Goal: Task Accomplishment & Management: Manage account settings

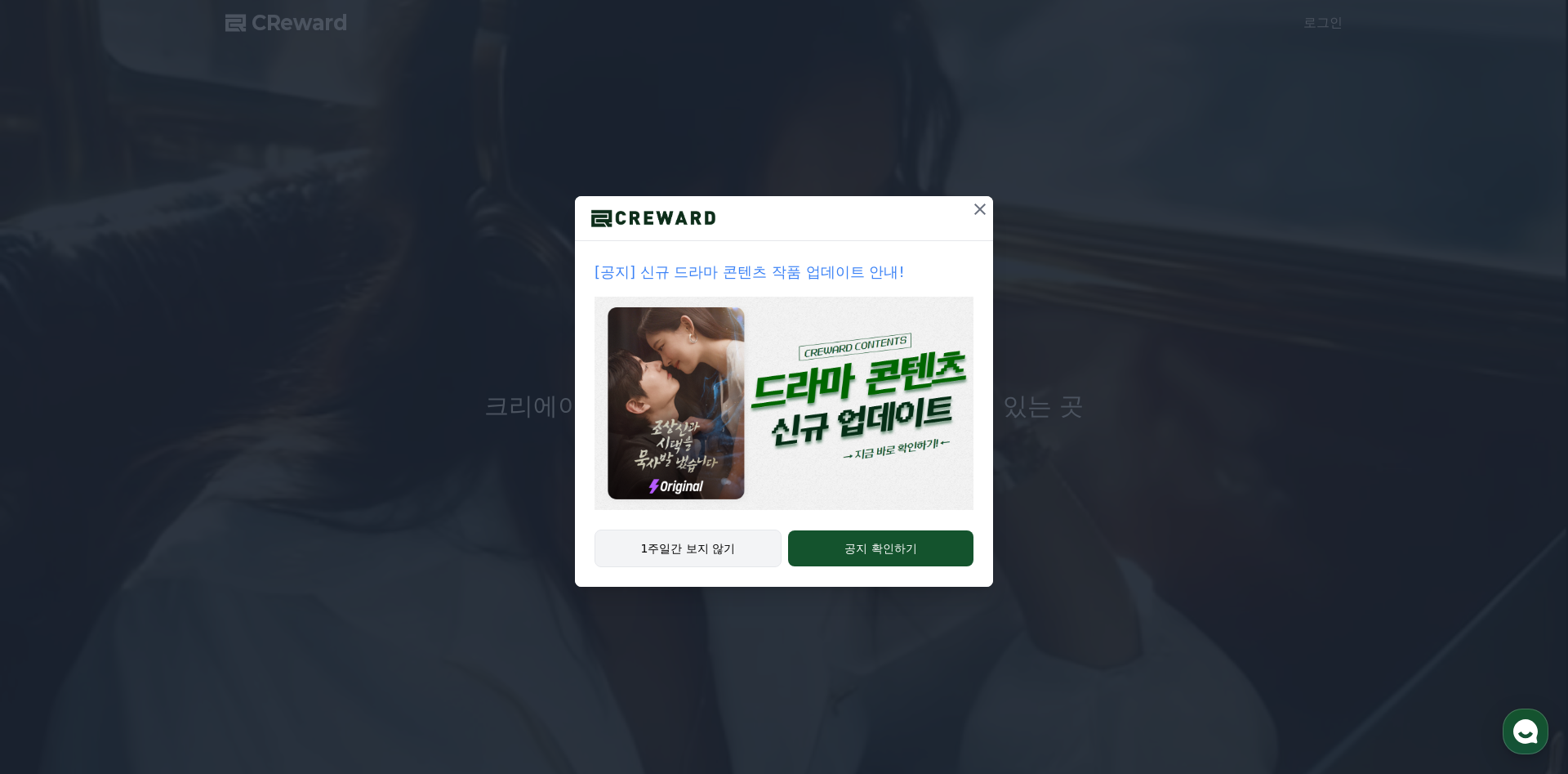
click at [695, 543] on button "1주일간 보지 않기" at bounding box center [688, 548] width 187 height 38
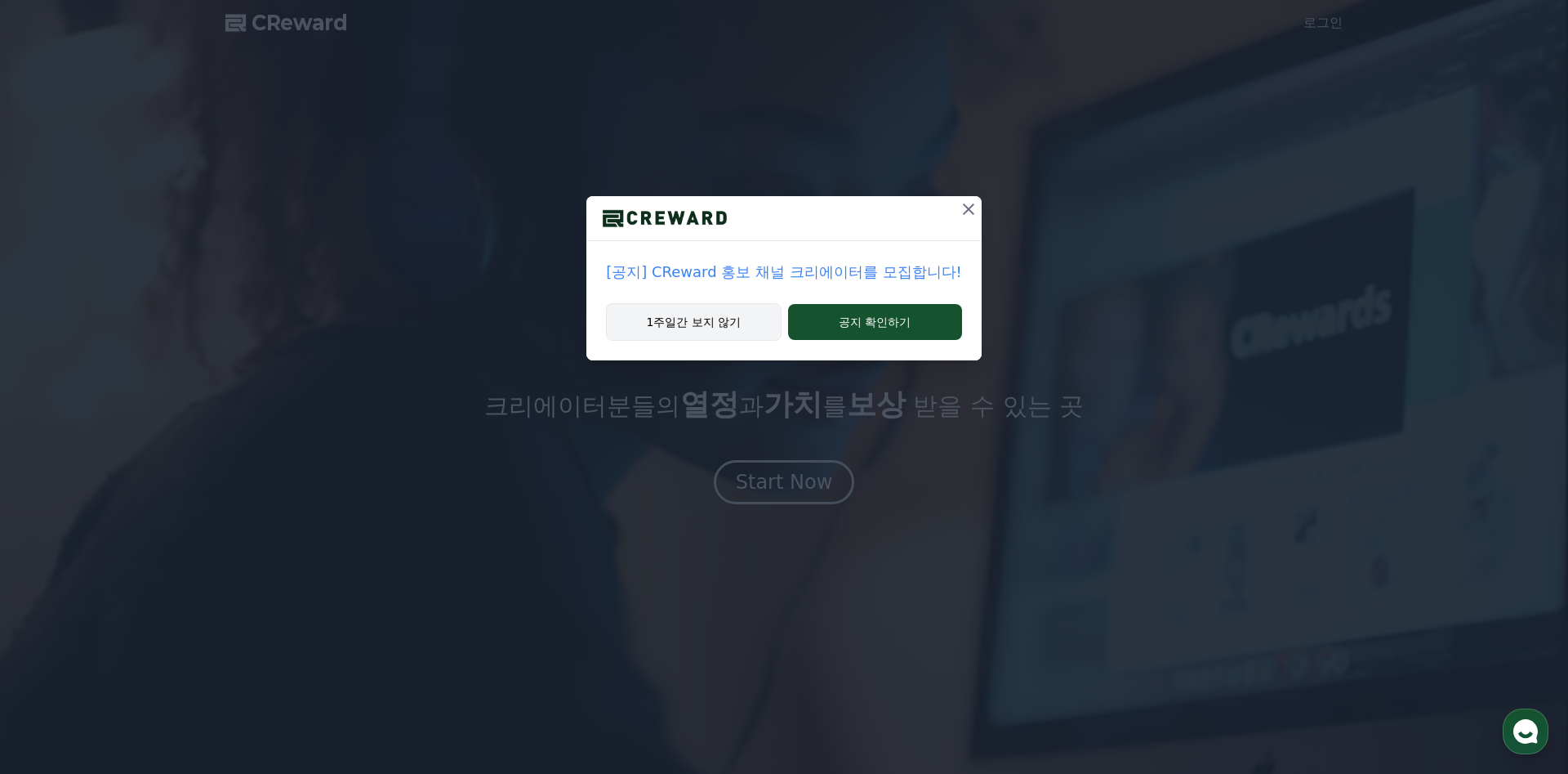
click at [729, 323] on button "1주일간 보지 않기" at bounding box center [693, 322] width 174 height 38
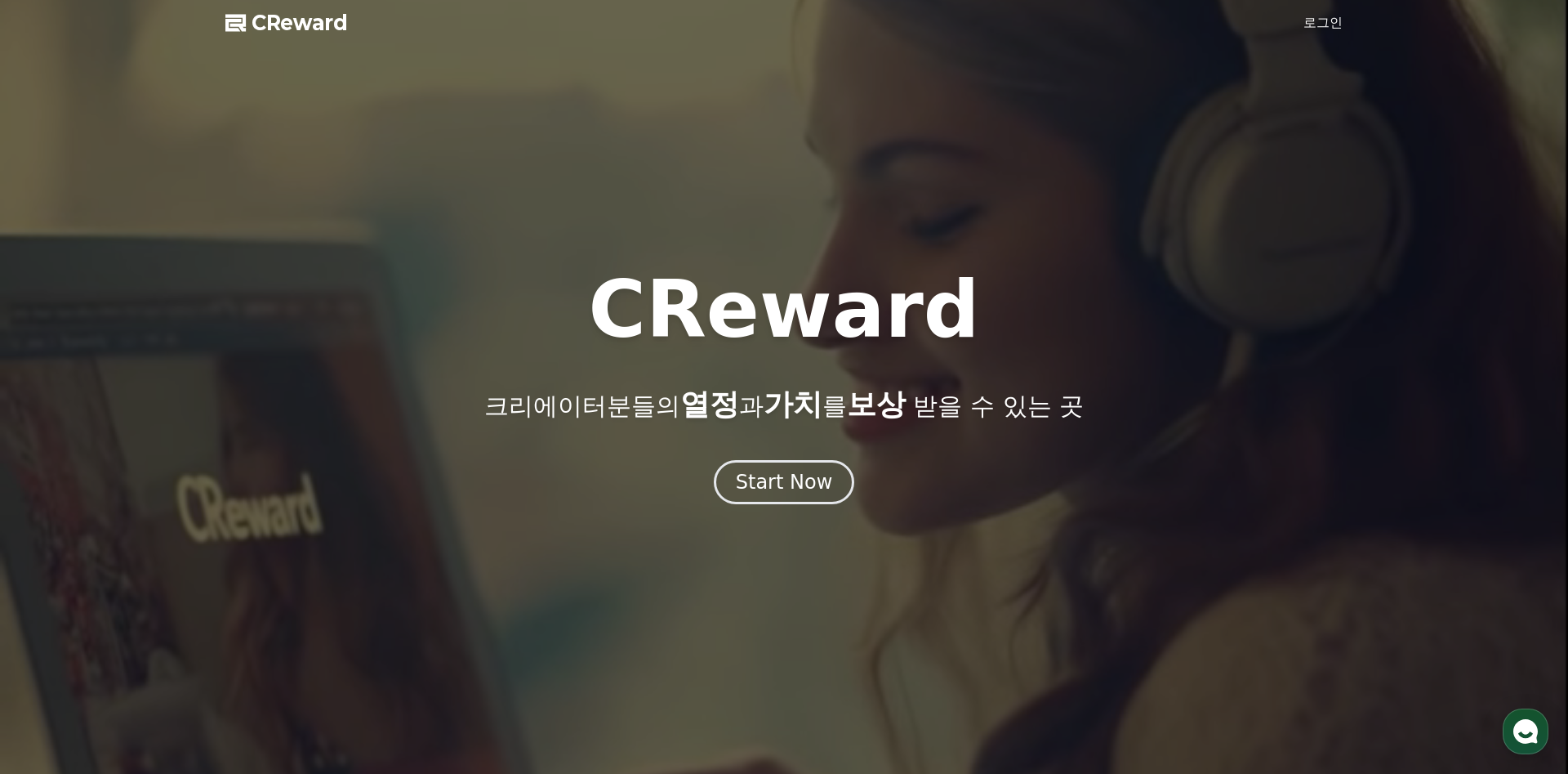
click at [1328, 16] on link "로그인" at bounding box center [1323, 22] width 39 height 20
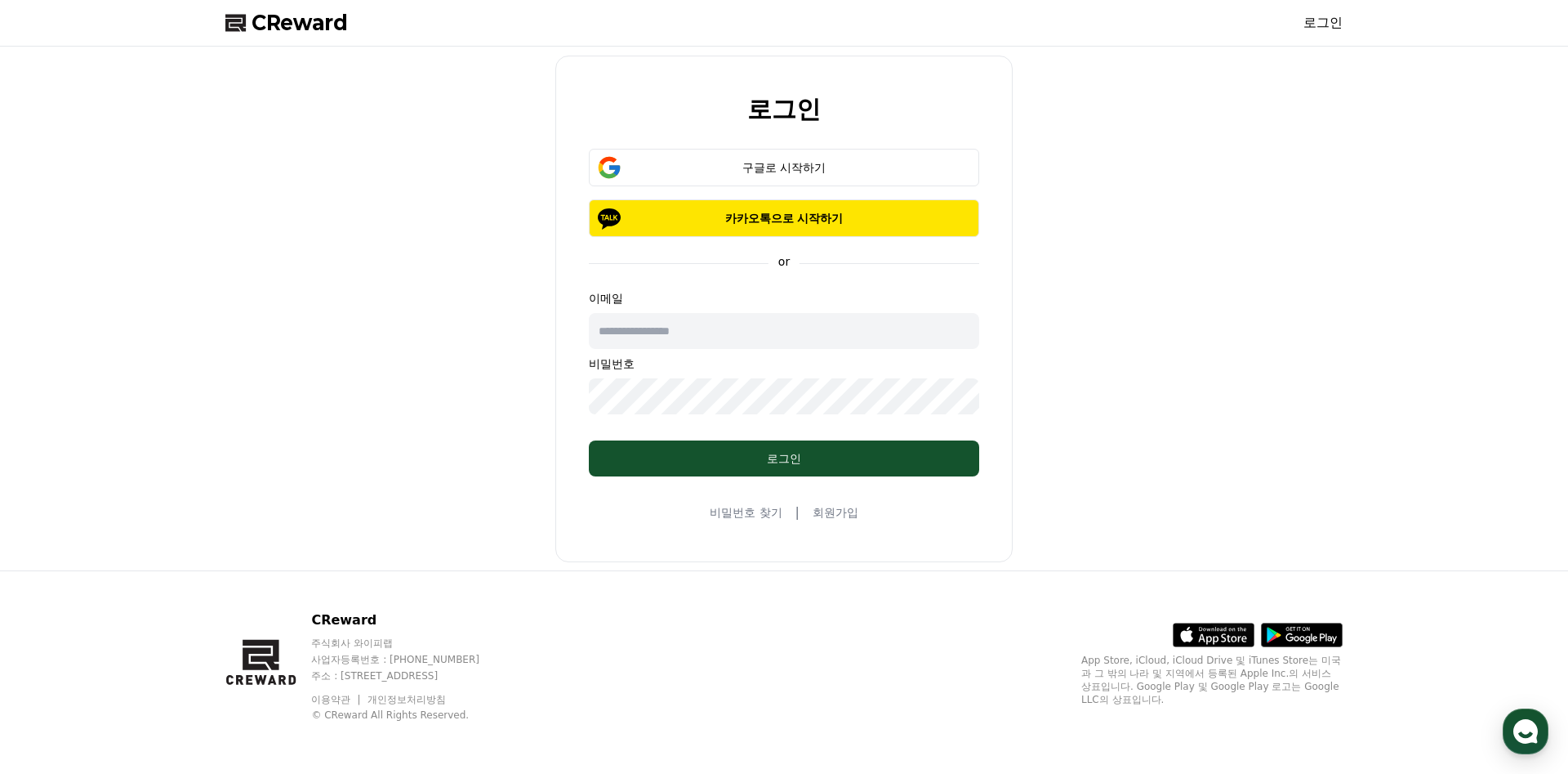
type input "**********"
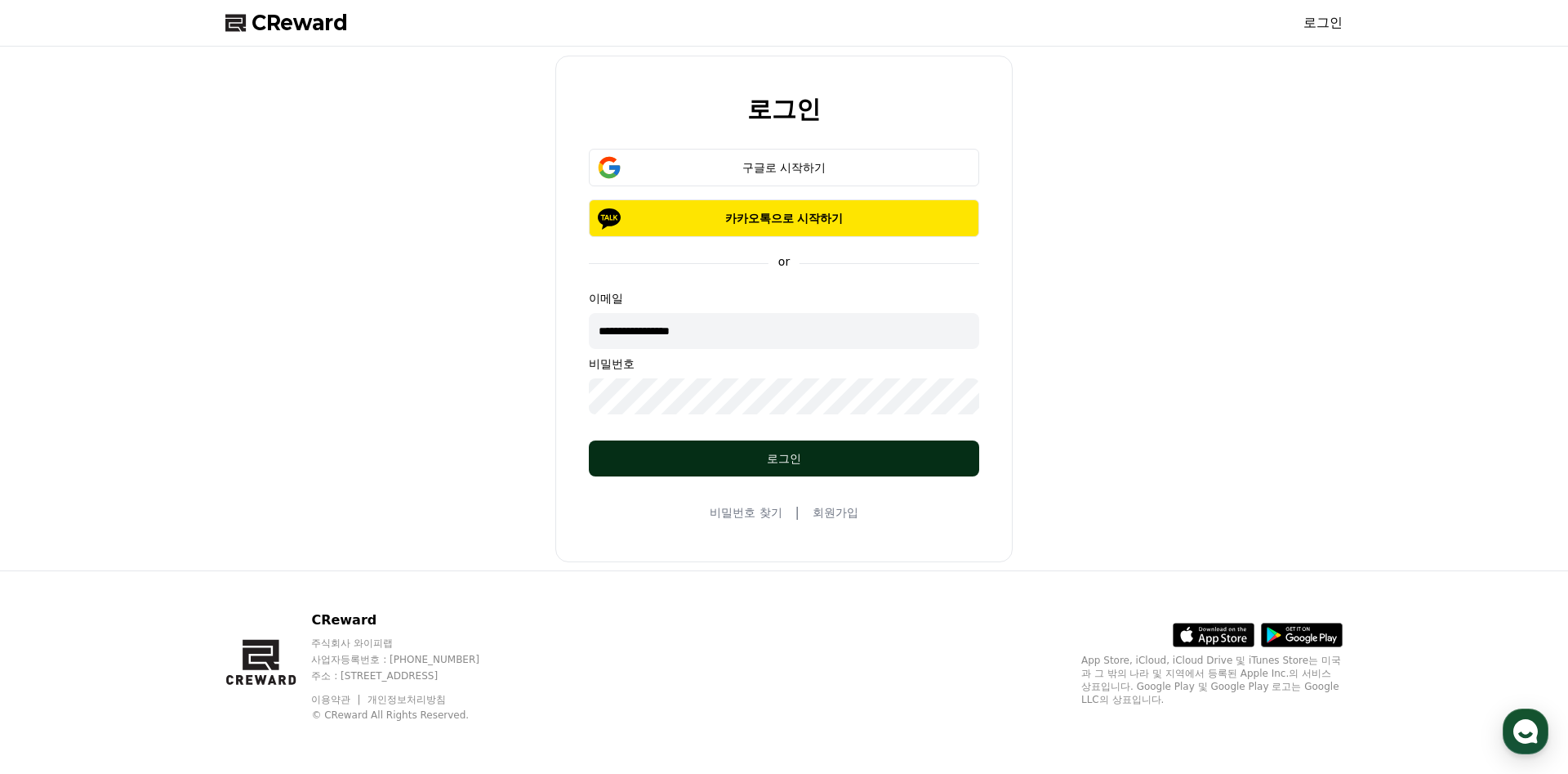
click at [825, 449] on button "로그인" at bounding box center [784, 458] width 391 height 36
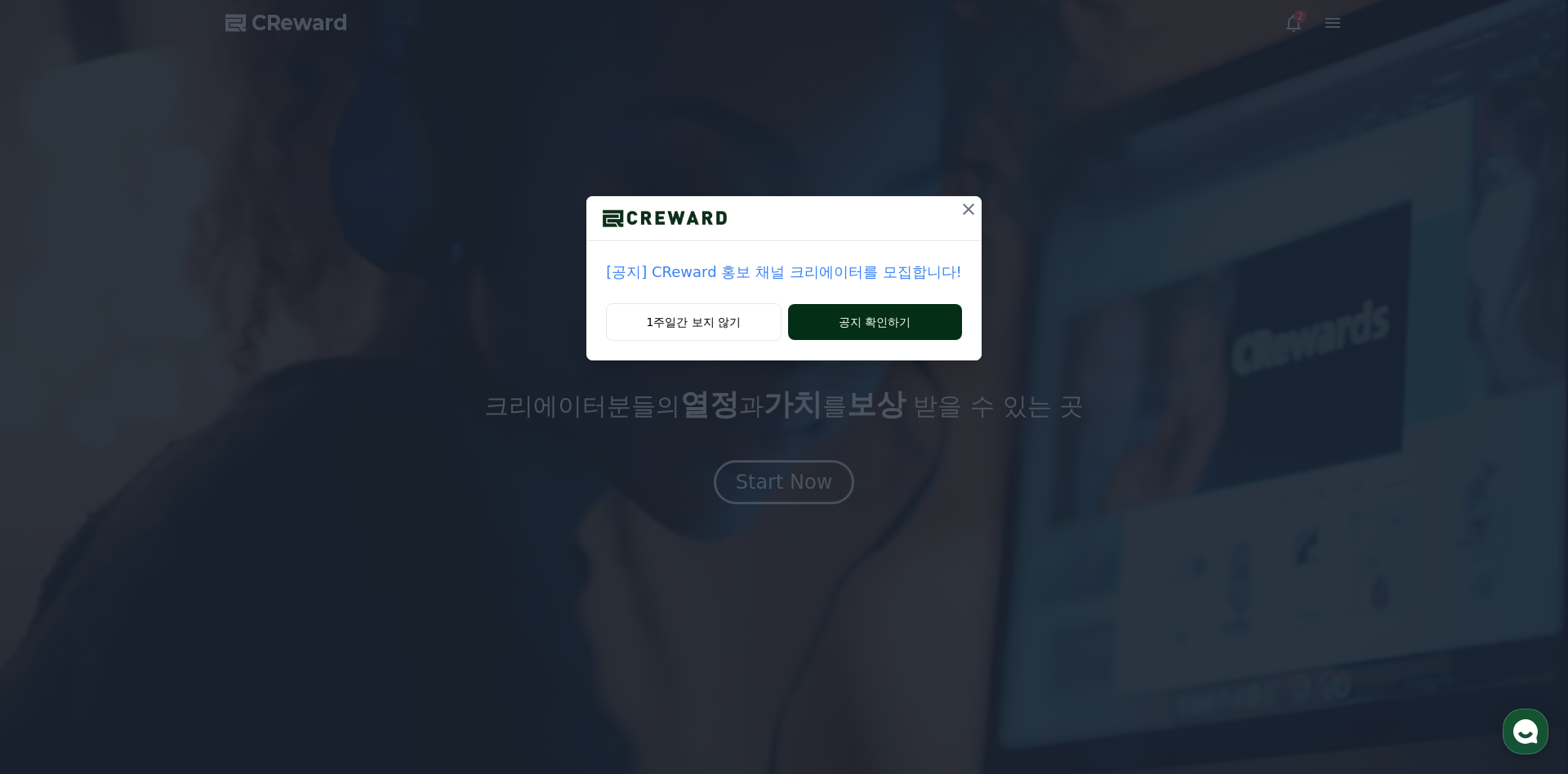
drag, startPoint x: 724, startPoint y: 325, endPoint x: 847, endPoint y: 309, distance: 124.0
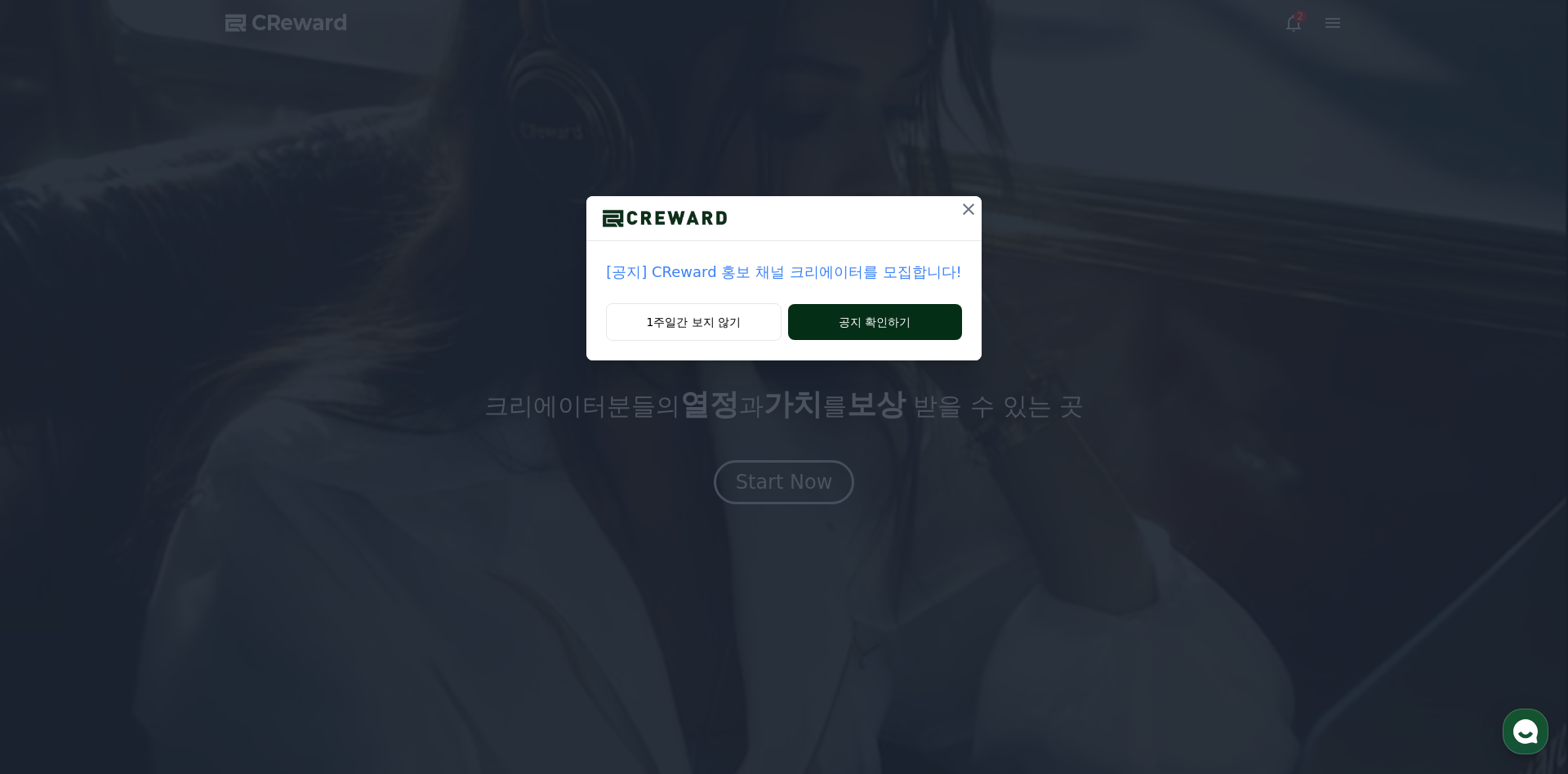
click at [847, 308] on div "1주일간 보지 않기 공지 확인하기" at bounding box center [783, 331] width 394 height 57
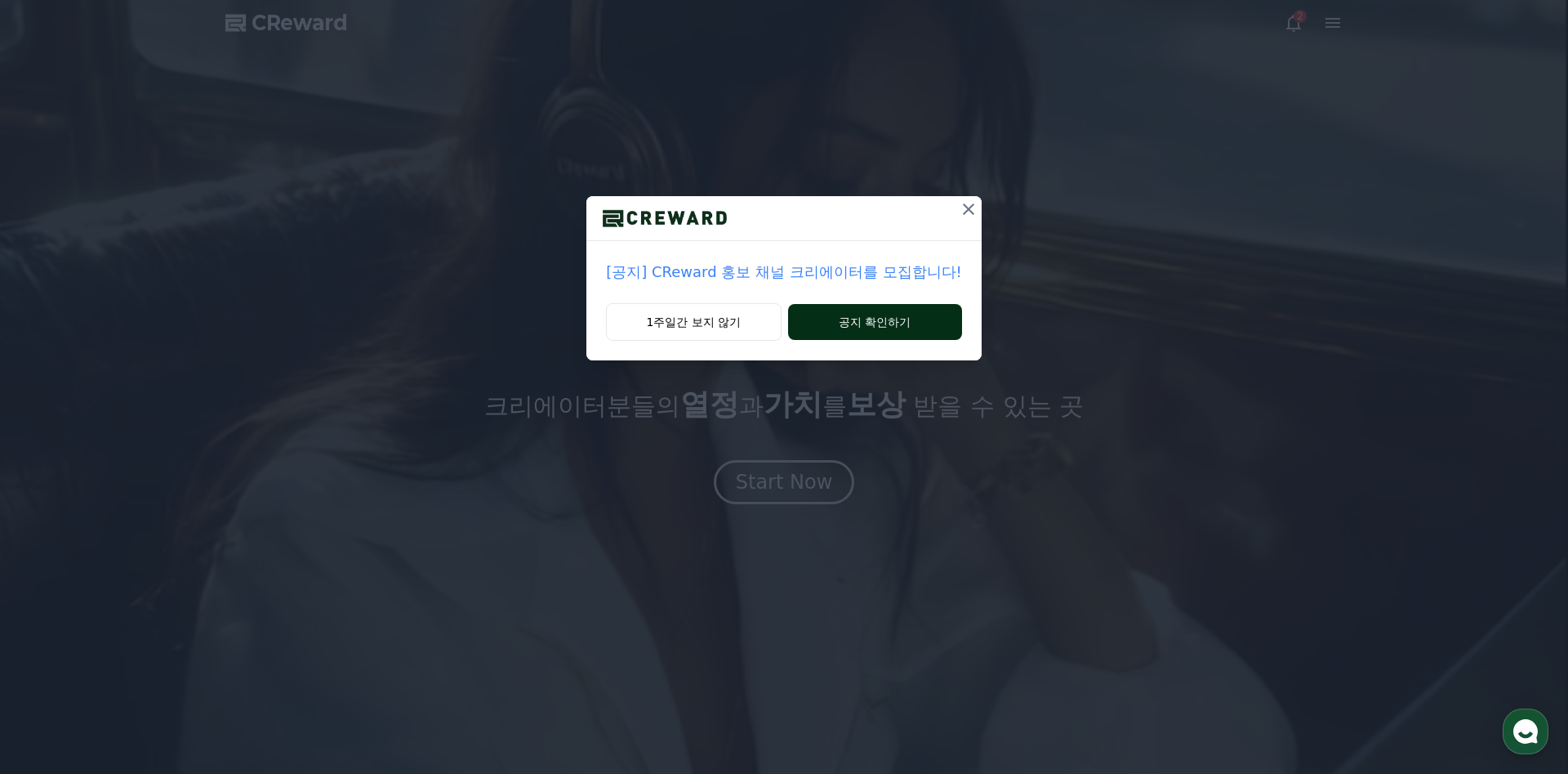
click at [847, 311] on button "공지 확인하기" at bounding box center [875, 322] width 174 height 36
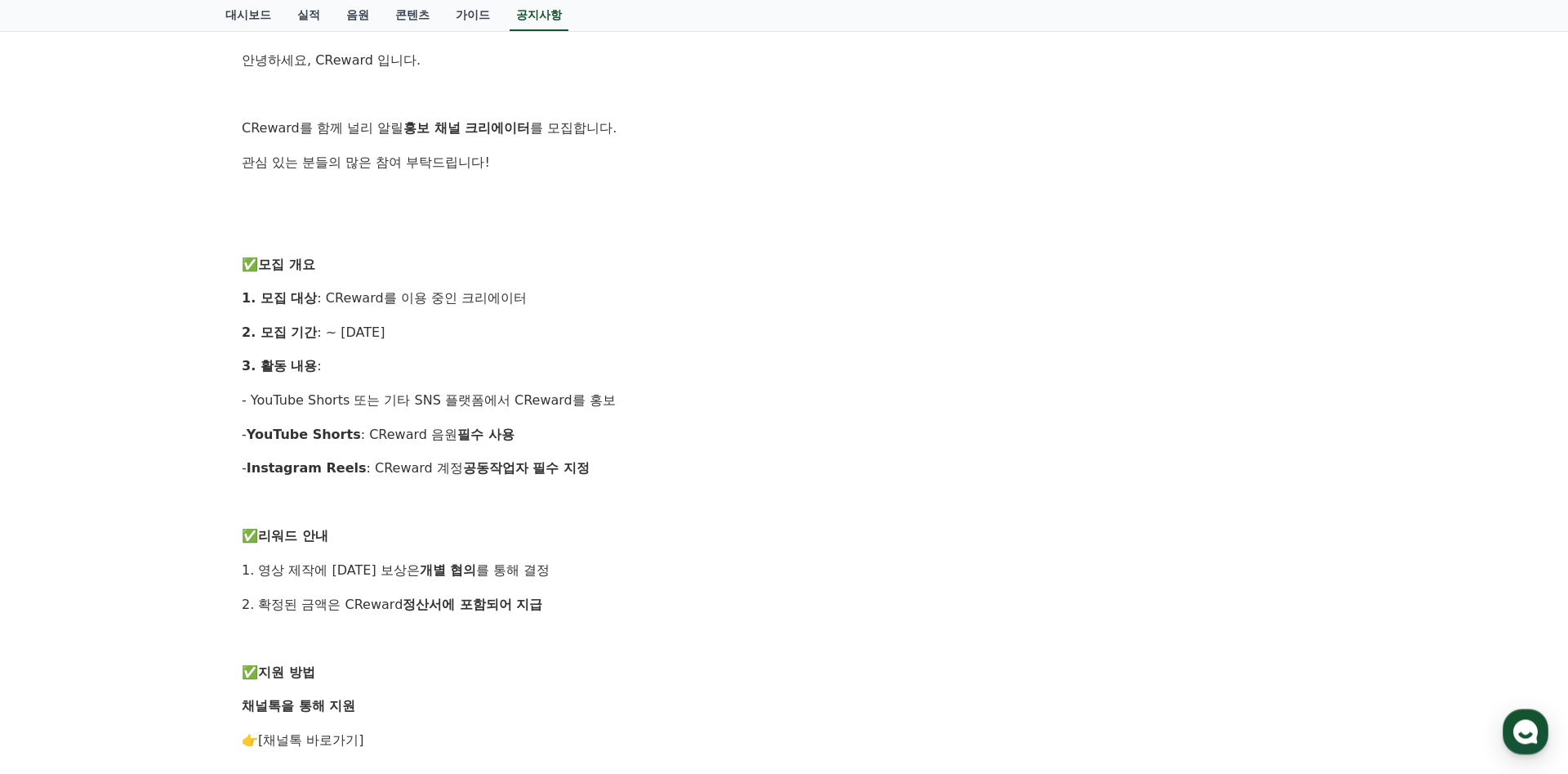
scroll to position [309, 0]
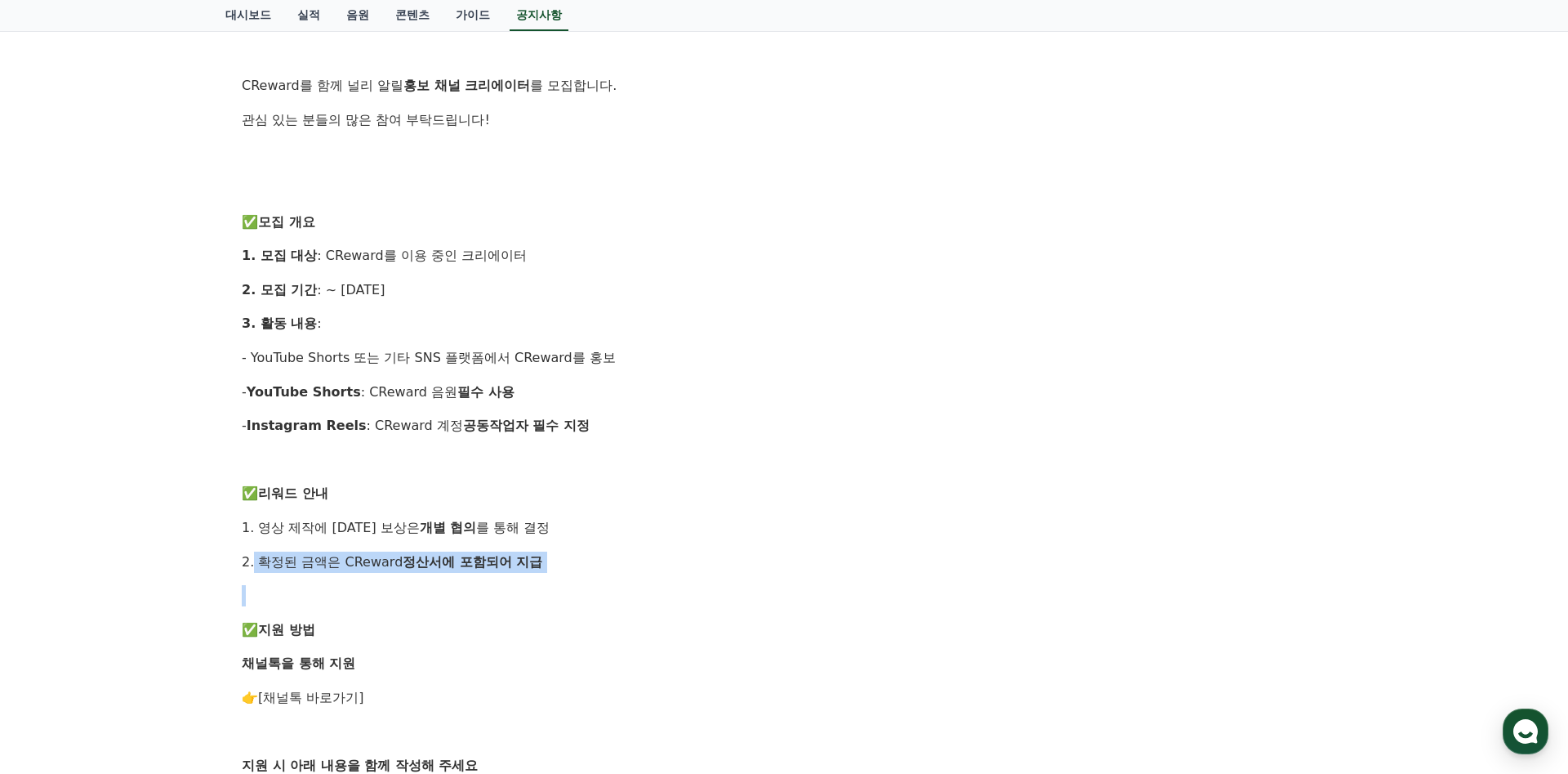
drag, startPoint x: 251, startPoint y: 560, endPoint x: 615, endPoint y: 582, distance: 364.7
click at [615, 582] on div "안녕하세요, CReward 입니다. CReward를 함께 널리 알릴 홍보 채널 크리에이터 를 모집합니다. 관심 있는 분들의 많은 참여 부탁드립…" at bounding box center [784, 579] width 1085 height 1143
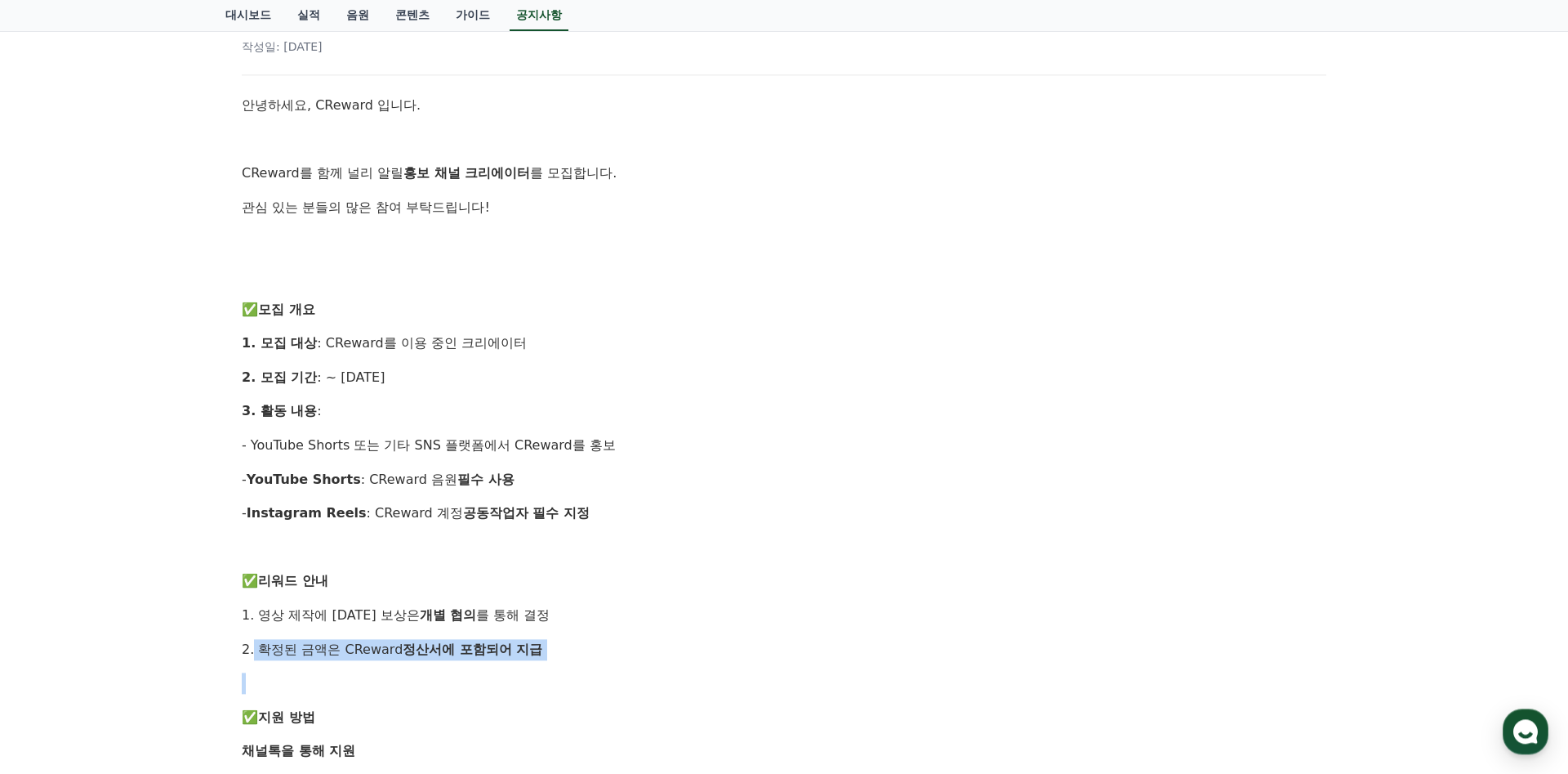
scroll to position [0, 0]
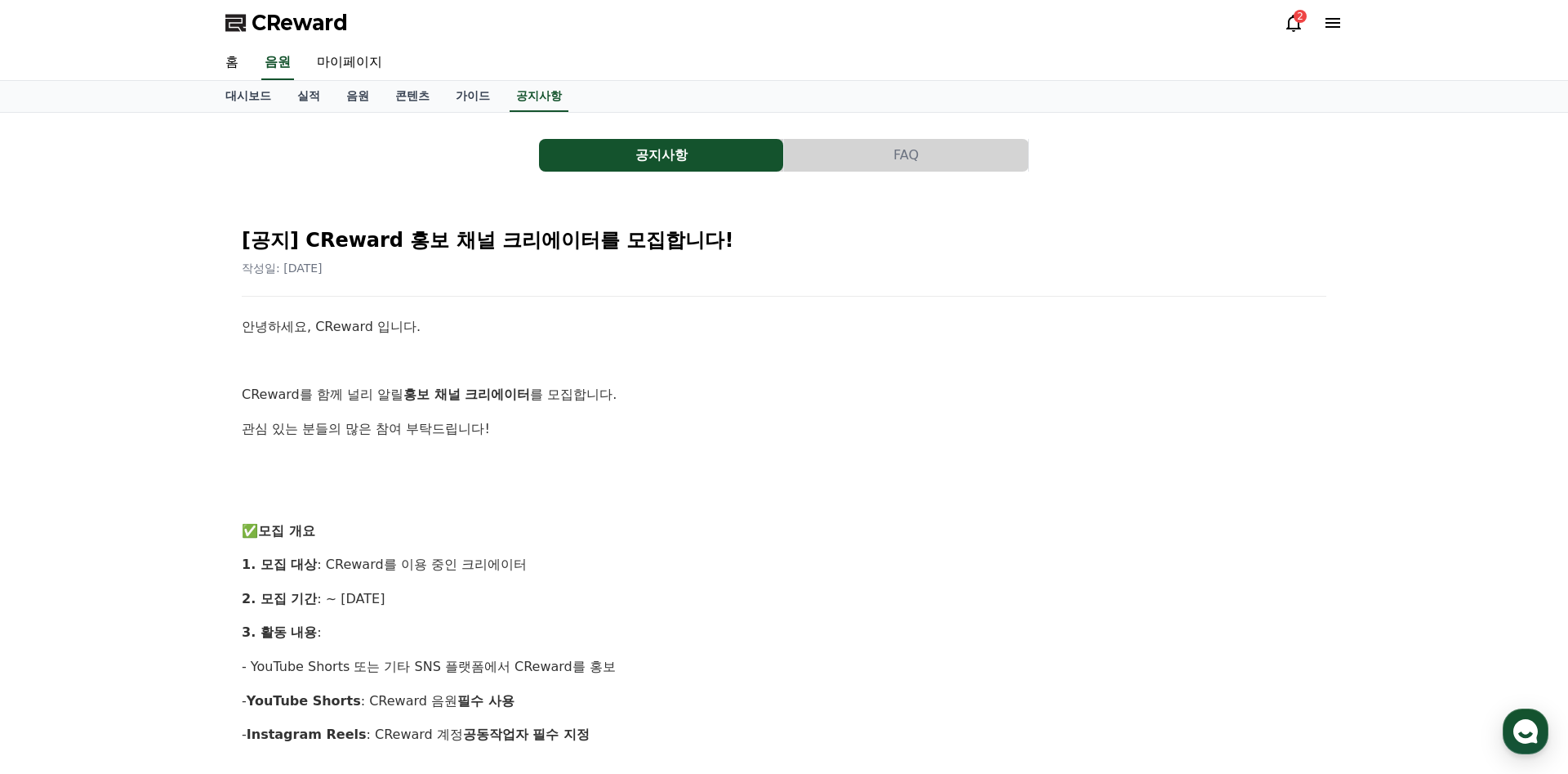
click at [866, 151] on button "FAQ" at bounding box center [906, 155] width 245 height 32
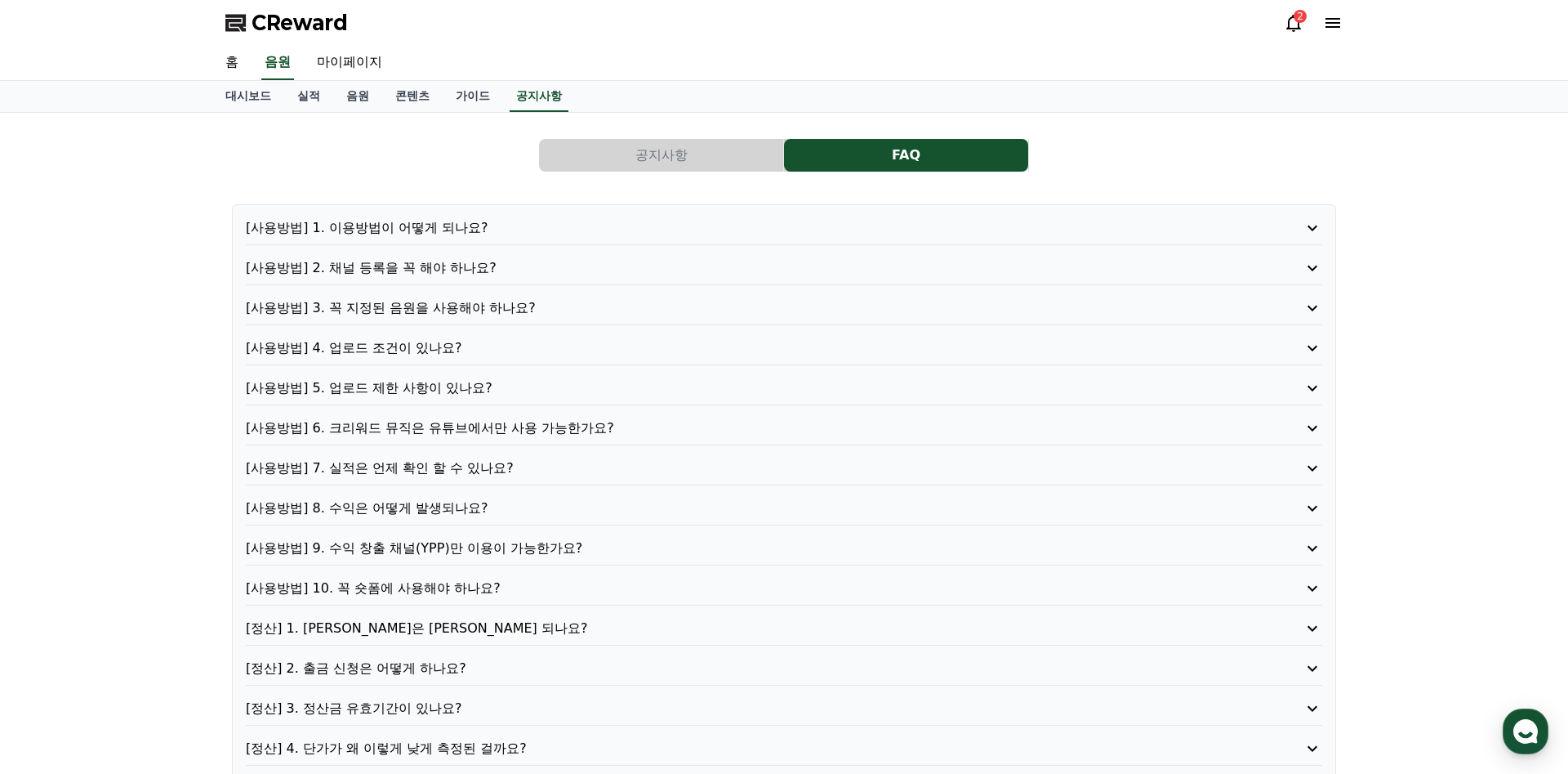
click at [656, 149] on button "공지사항" at bounding box center [662, 155] width 245 height 32
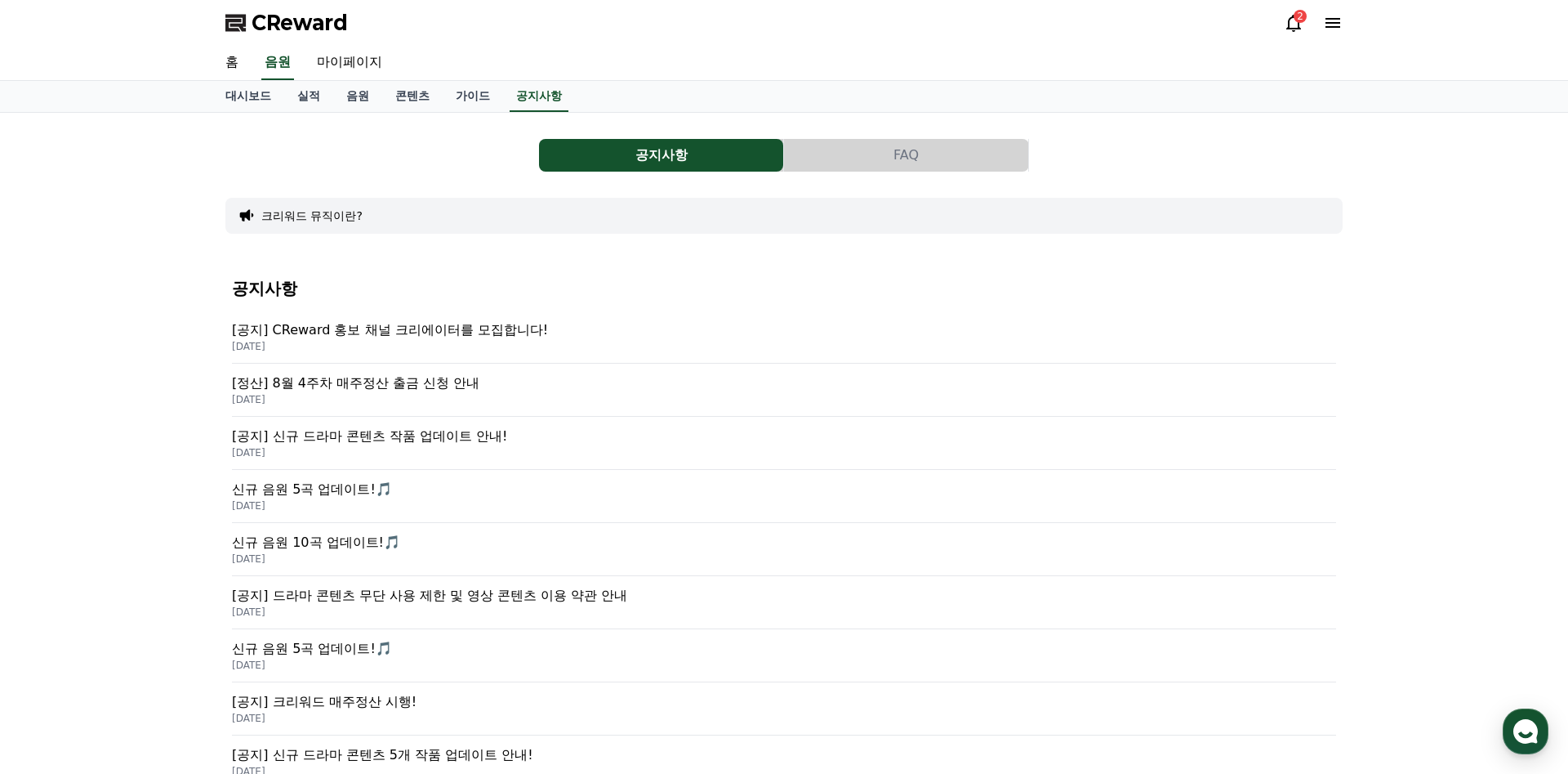
click at [471, 333] on p "[공지] CReward 홍보 채널 크리에이터를 모집합니다!" at bounding box center [784, 330] width 1105 height 20
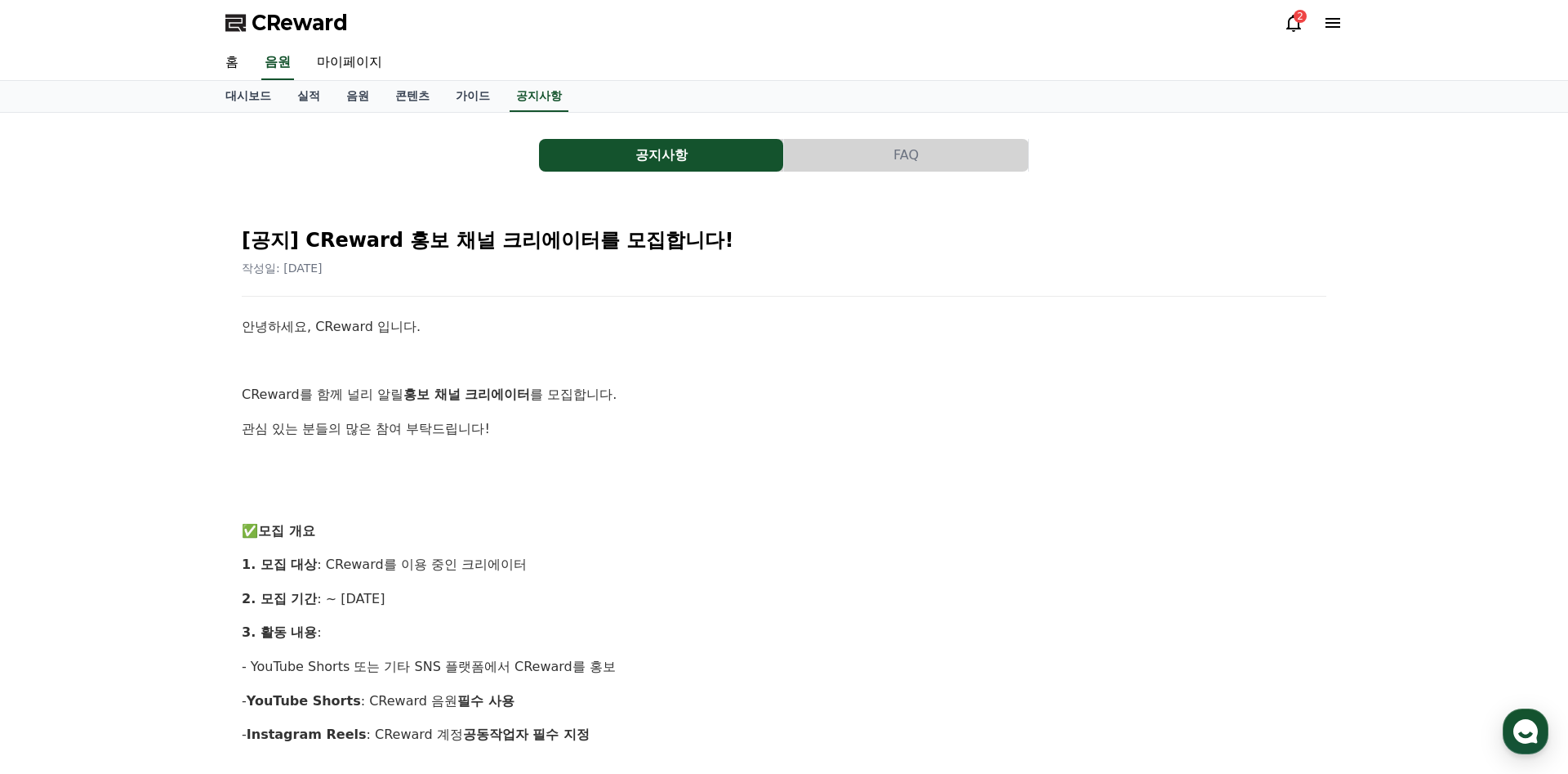
click at [1289, 24] on icon at bounding box center [1294, 23] width 15 height 17
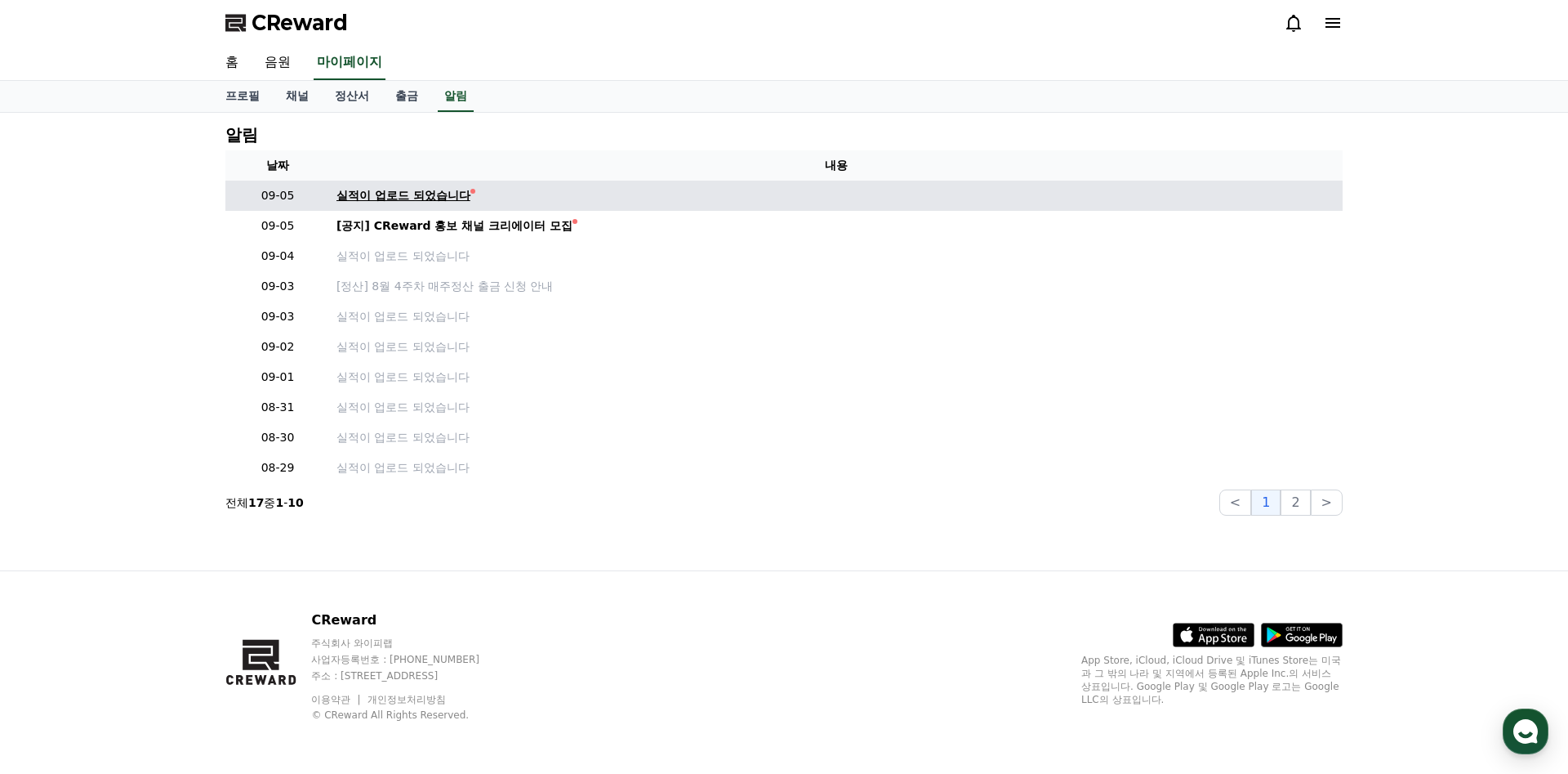
click at [424, 193] on div "실적이 업로드 되었습니다" at bounding box center [404, 196] width 134 height 17
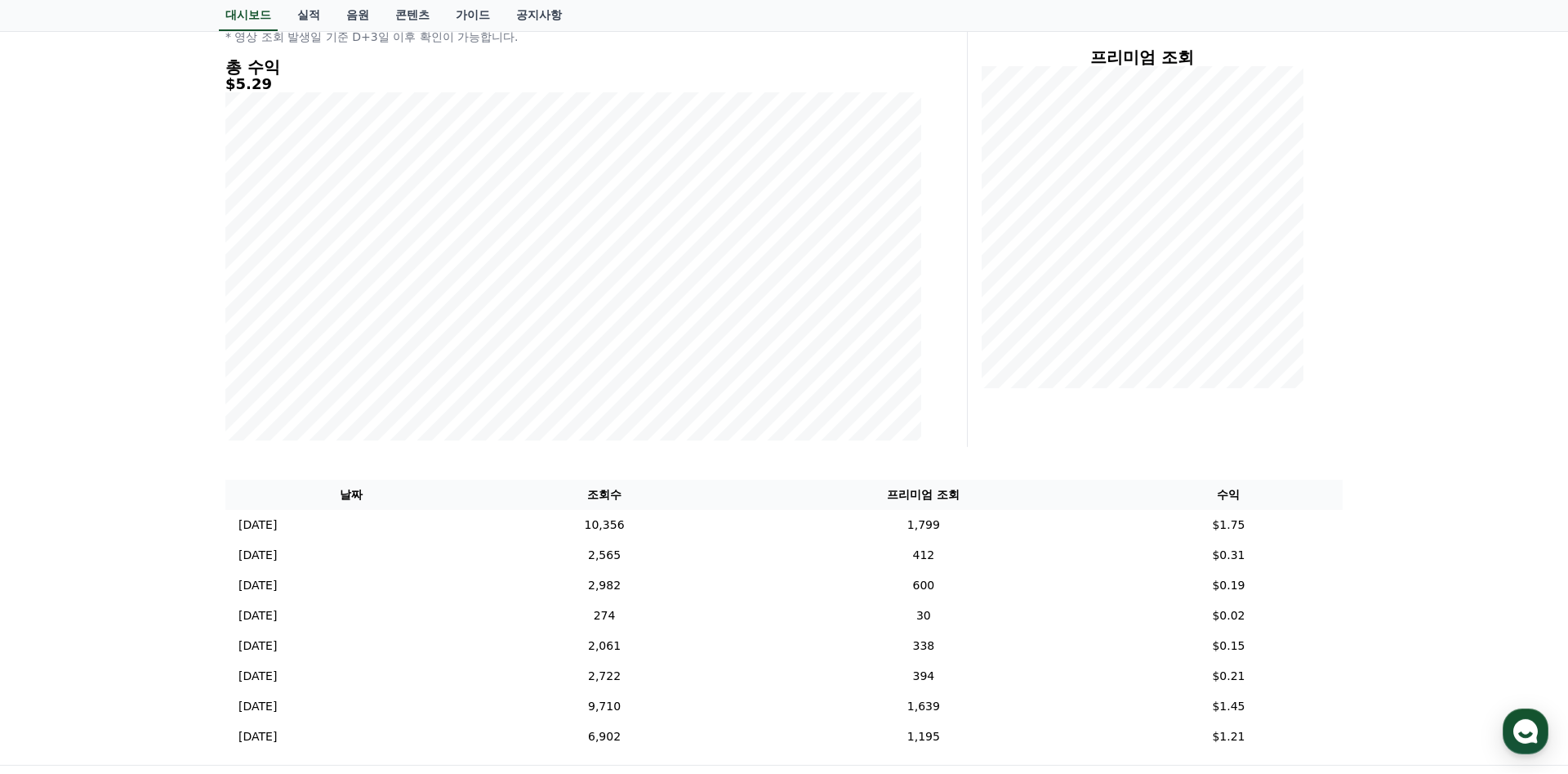
scroll to position [206, 0]
click at [470, 517] on td "2025-09-03 09/03" at bounding box center [351, 523] width 251 height 30
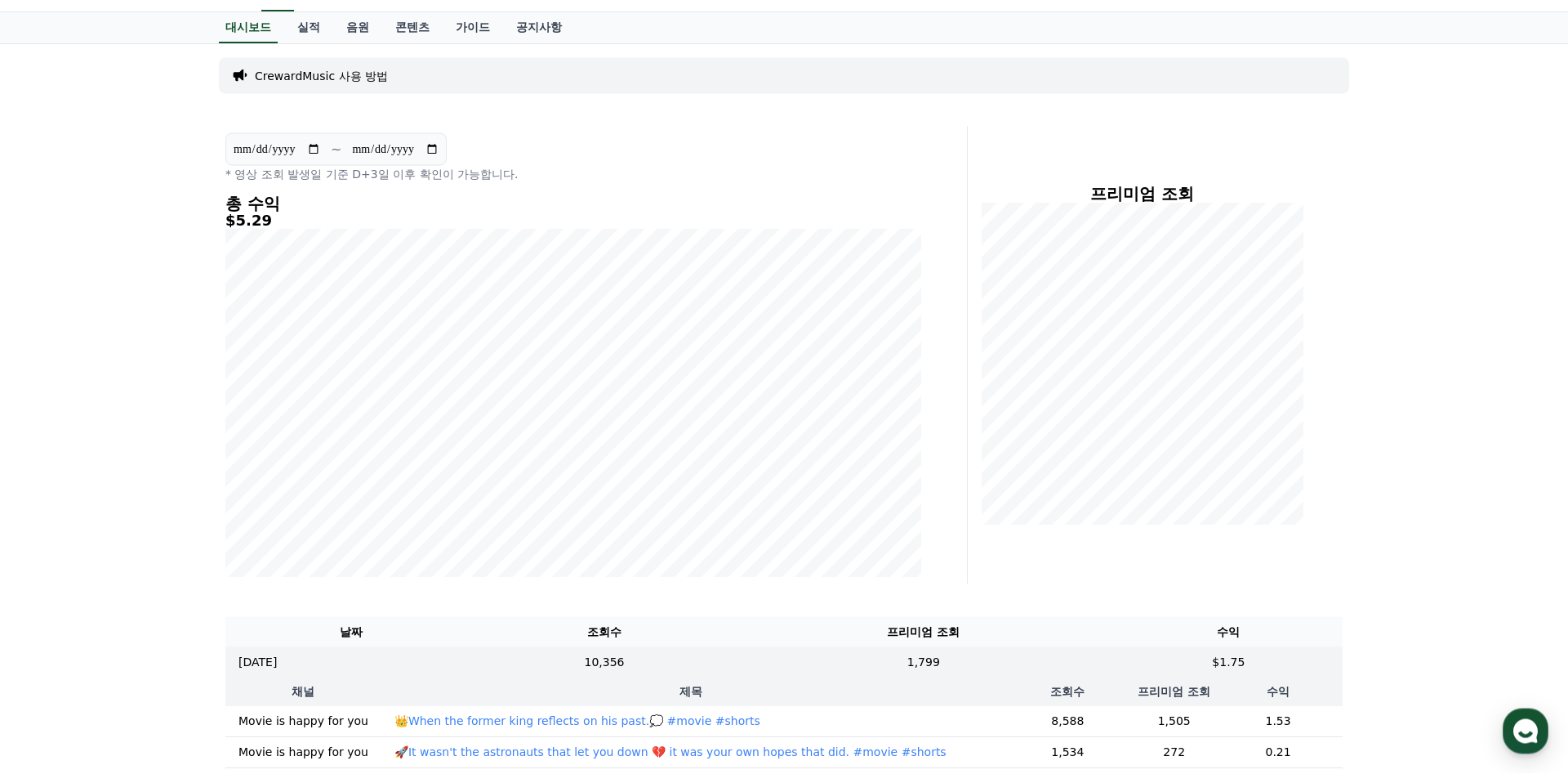
scroll to position [0, 0]
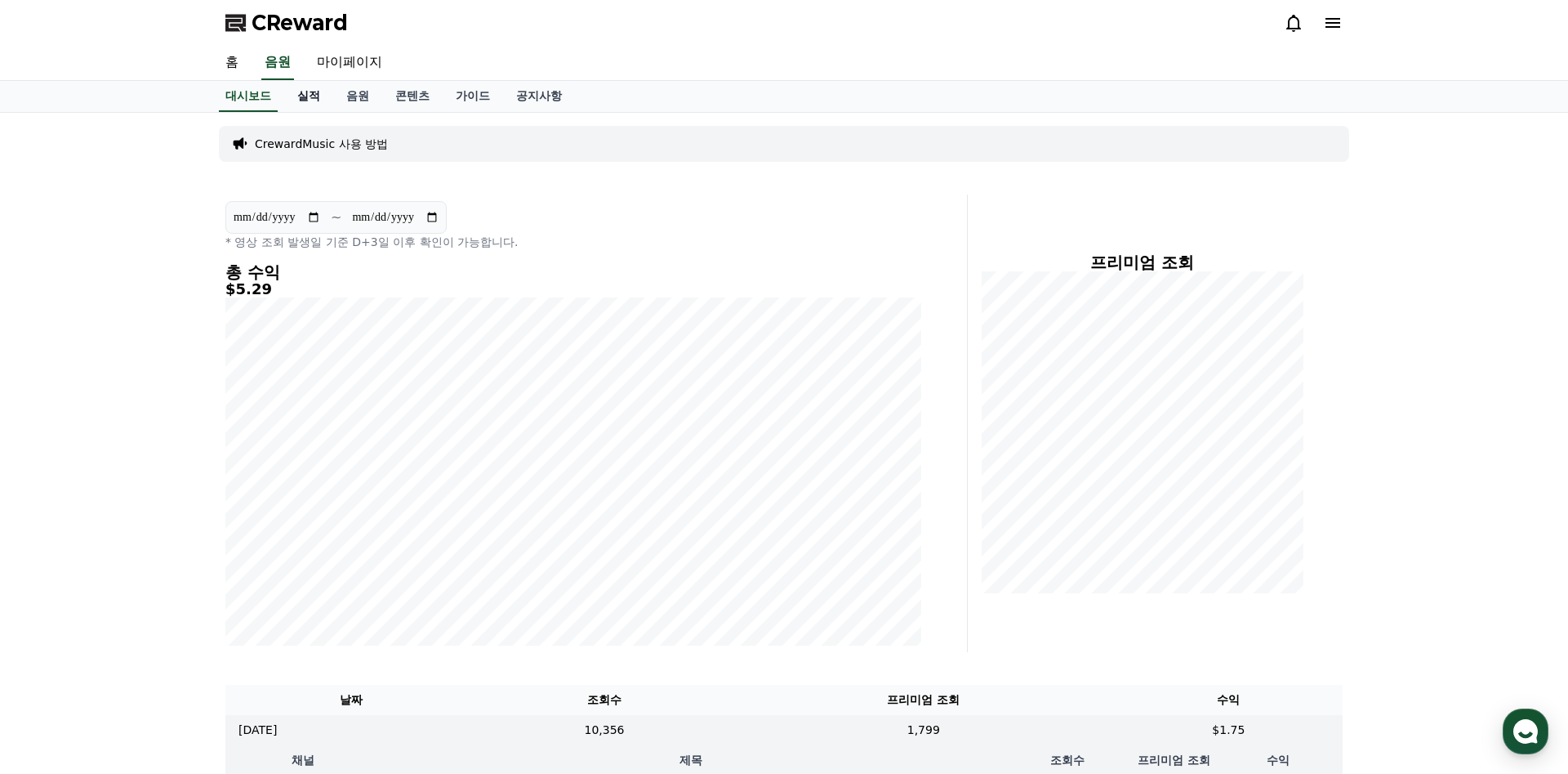
click at [315, 94] on link "실적" at bounding box center [308, 97] width 49 height 31
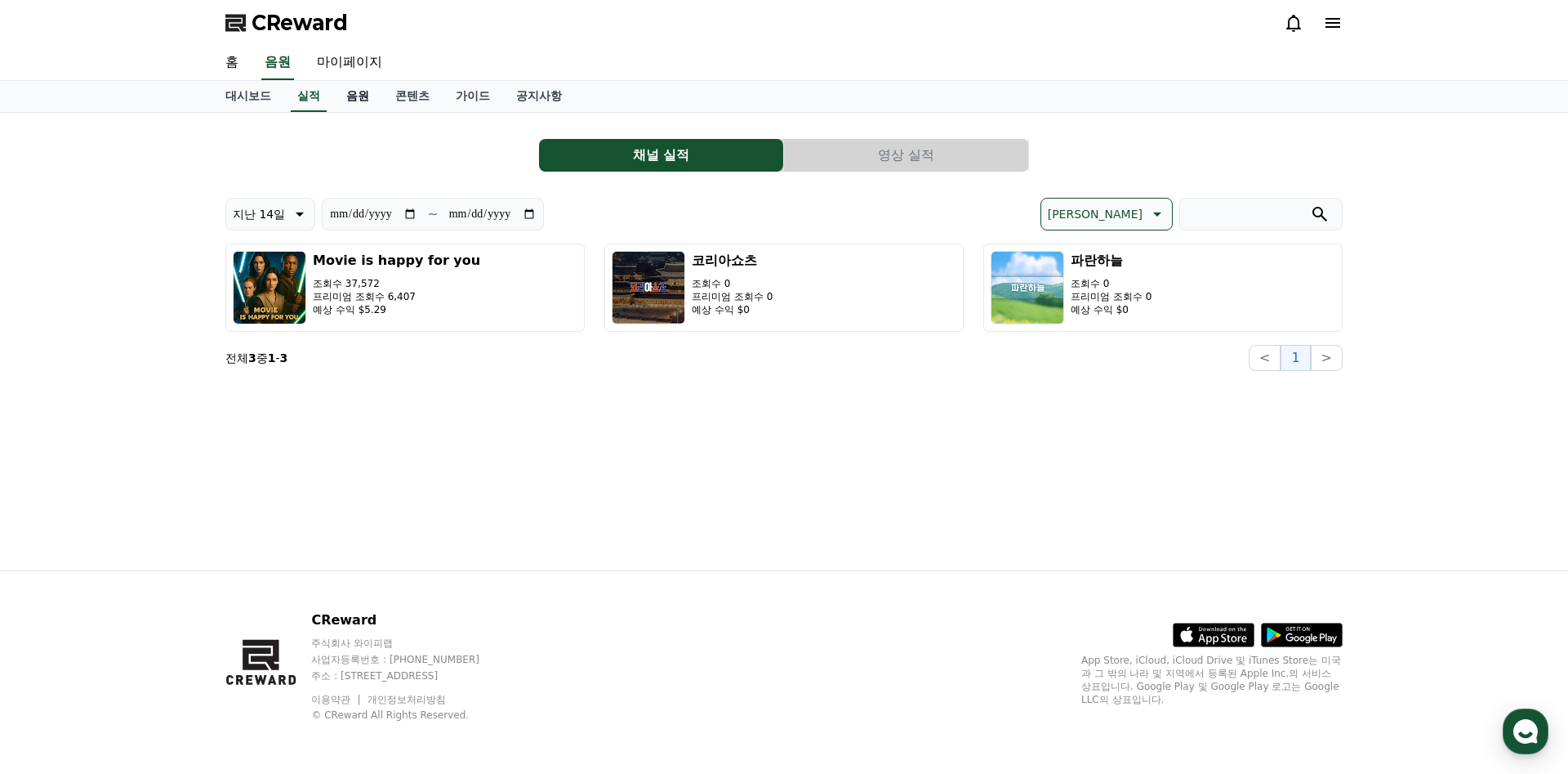
click at [356, 100] on link "음원" at bounding box center [357, 97] width 49 height 31
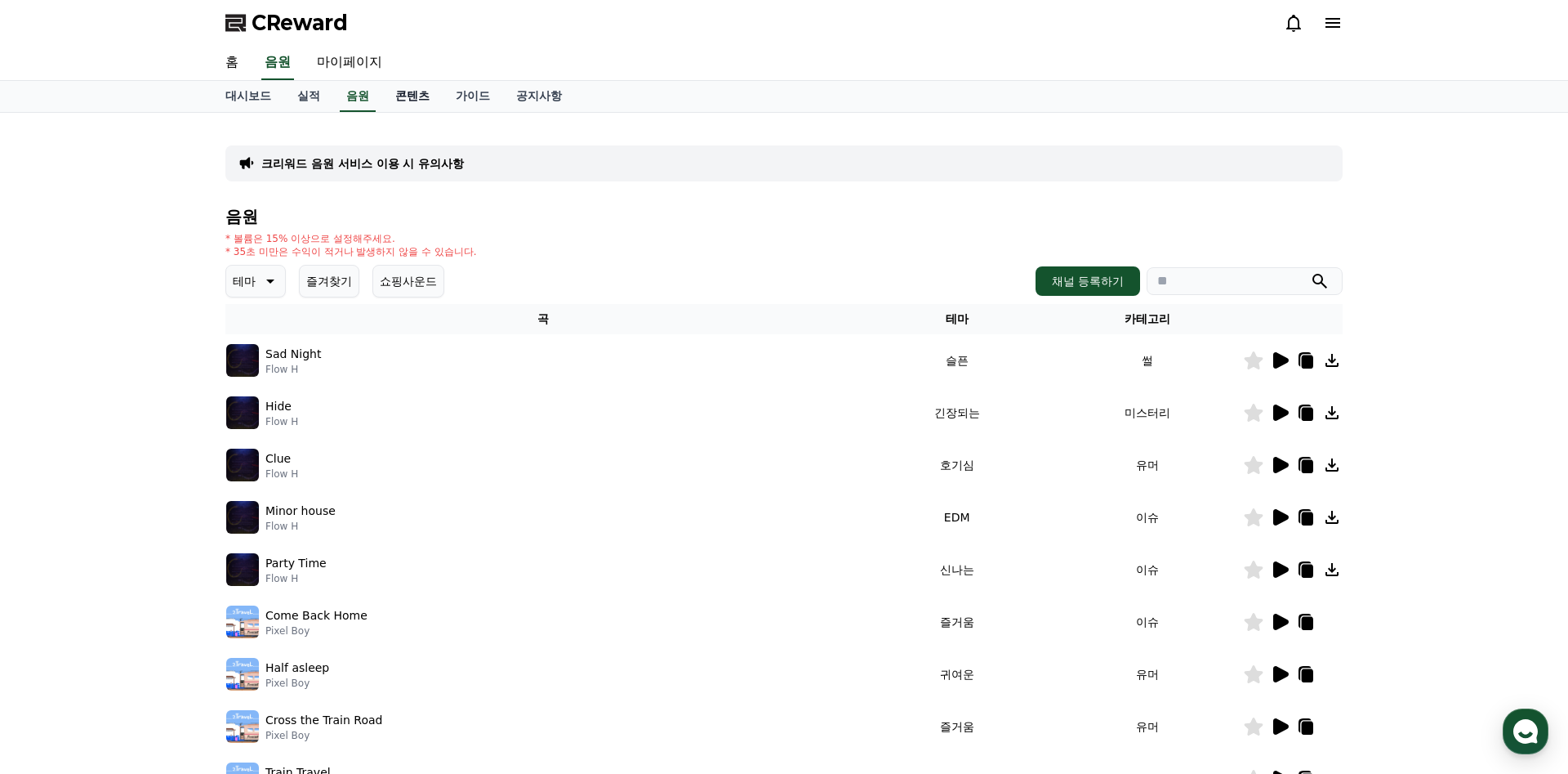
click at [430, 104] on link "콘텐츠" at bounding box center [412, 97] width 61 height 31
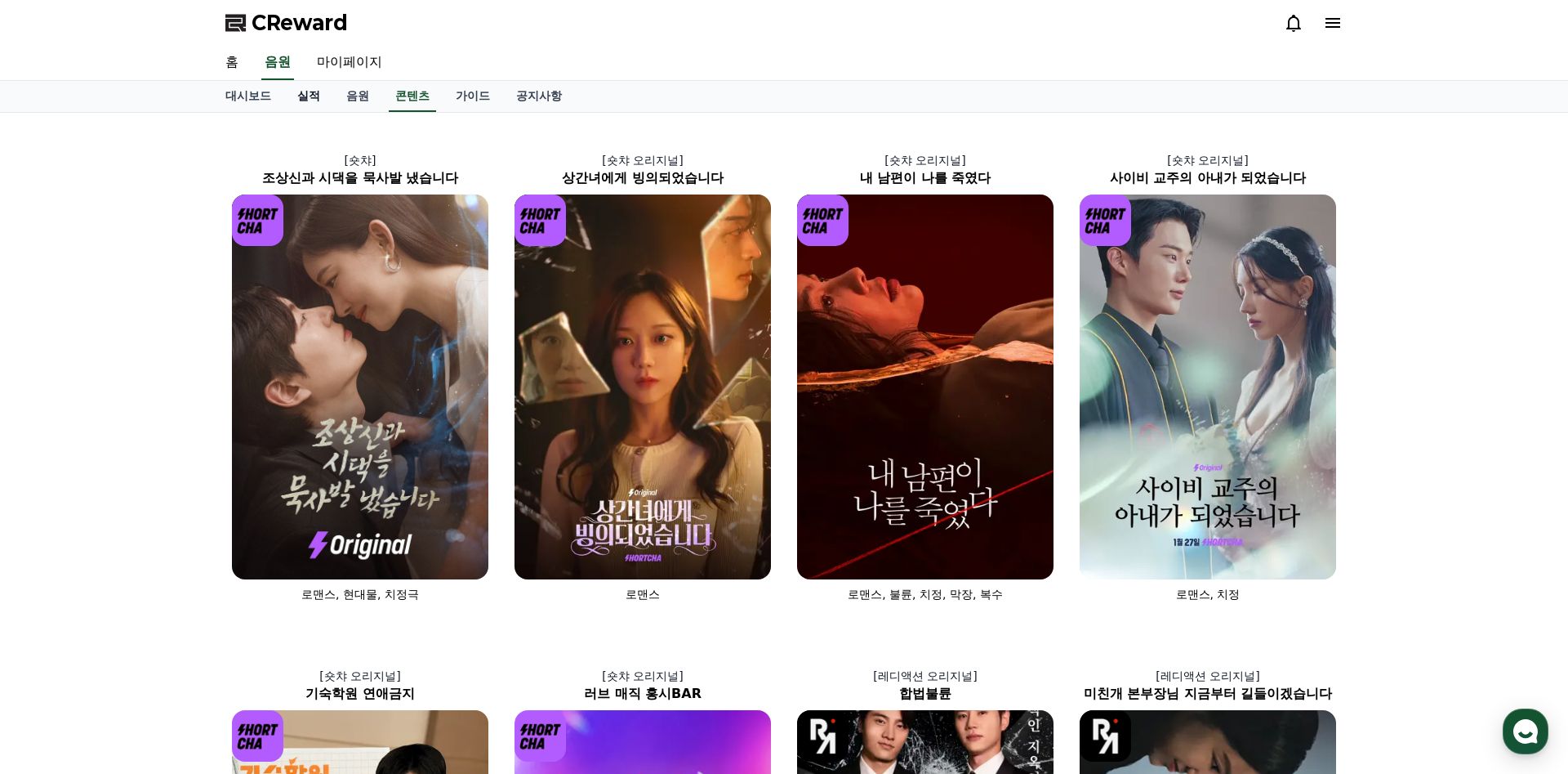
click at [317, 103] on link "실적" at bounding box center [308, 97] width 49 height 31
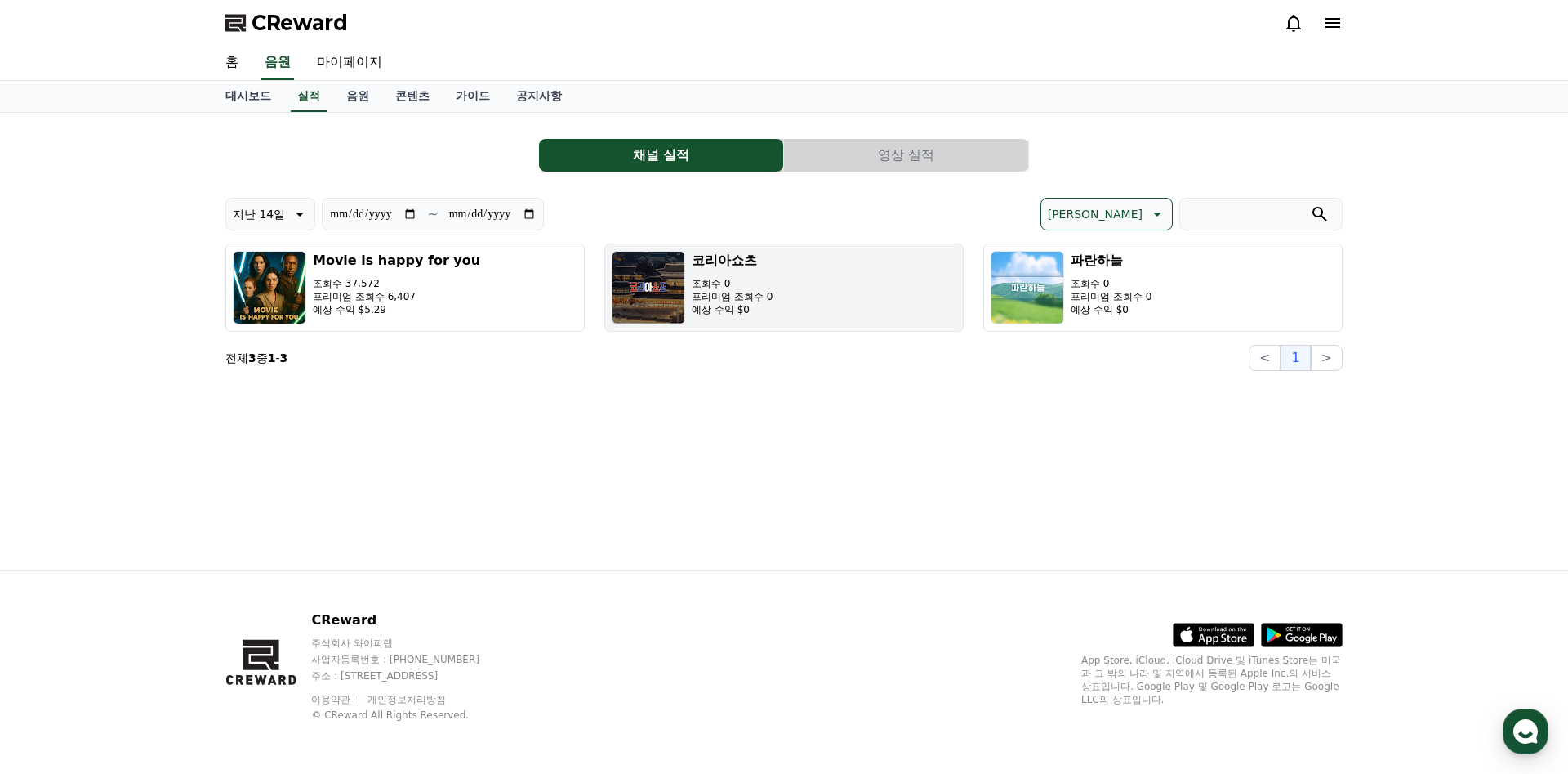
click at [735, 303] on p "예상 수익 $0" at bounding box center [732, 309] width 81 height 13
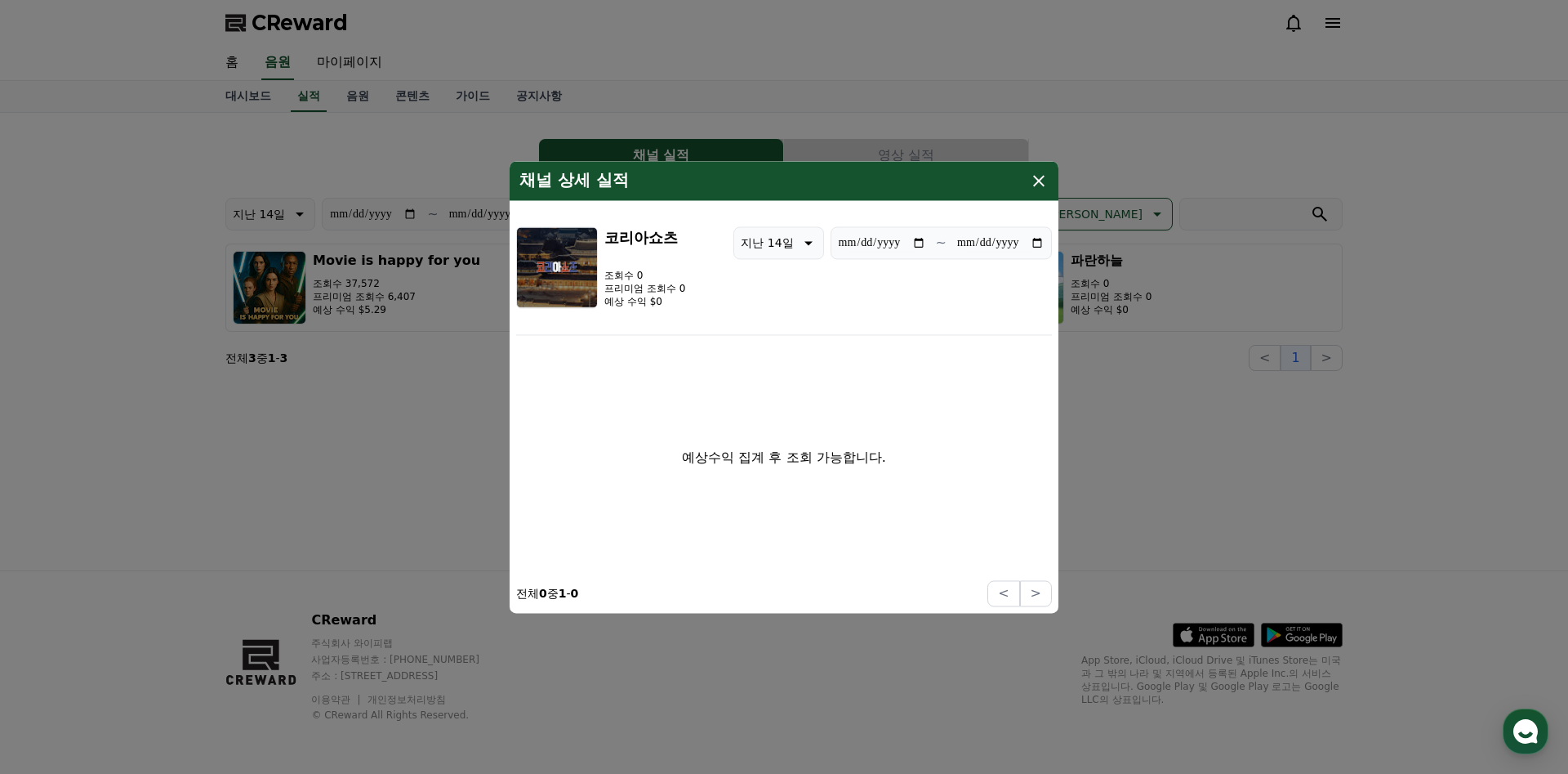
click at [1037, 183] on icon "modal" at bounding box center [1039, 180] width 11 height 11
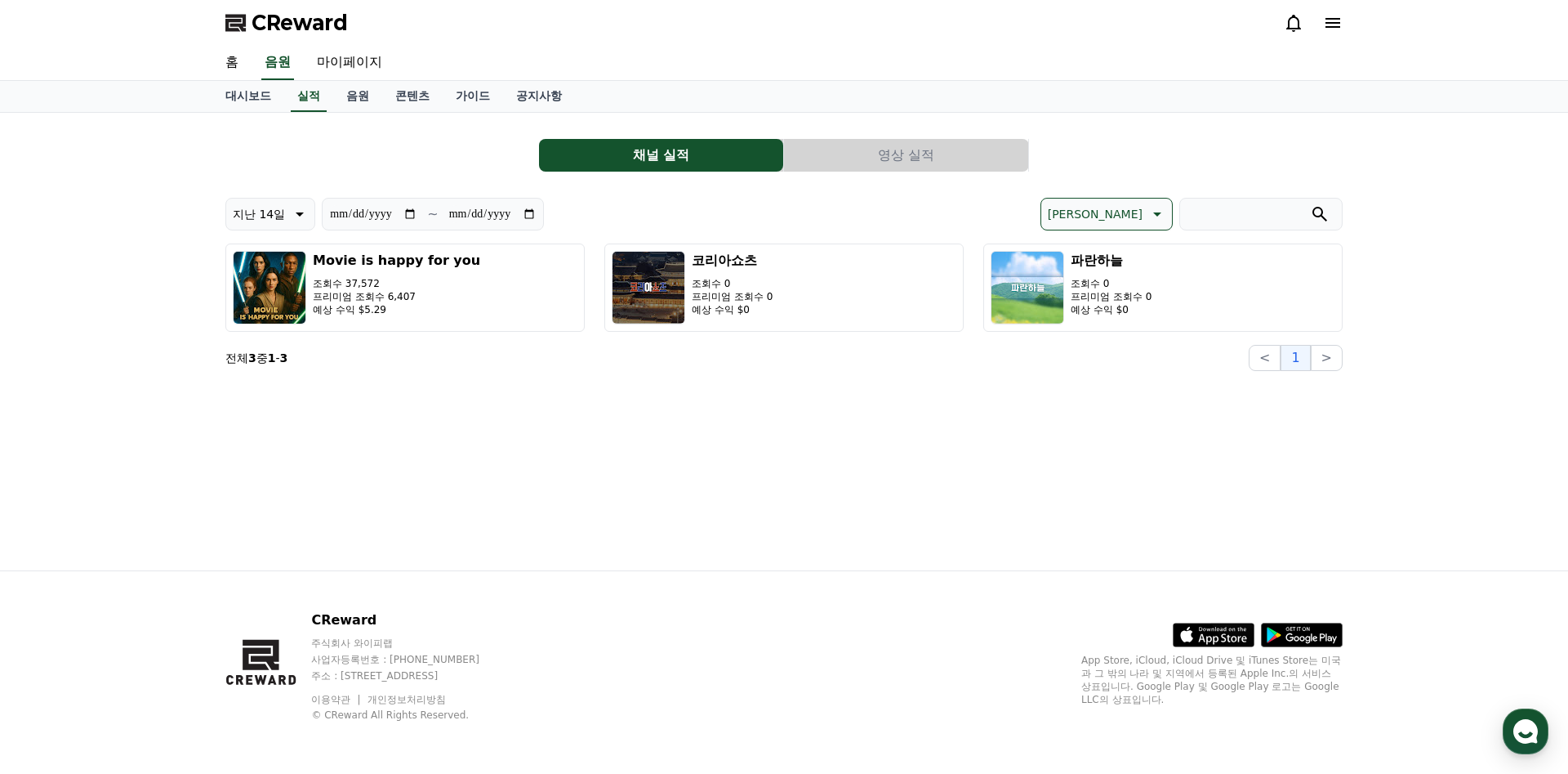
click at [893, 160] on button "영상 실적" at bounding box center [906, 155] width 245 height 32
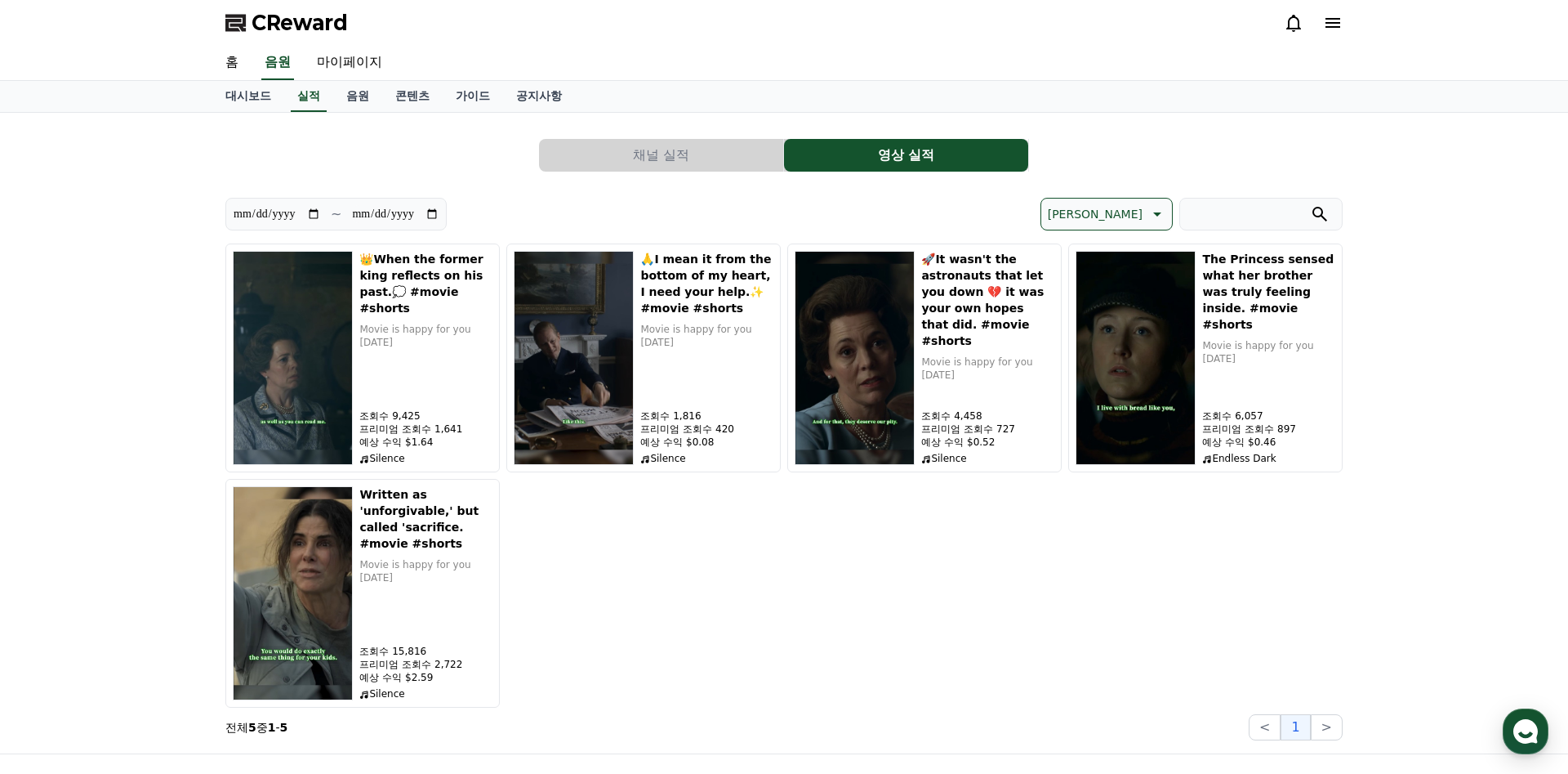
click at [667, 148] on button "채널 실적" at bounding box center [662, 155] width 245 height 32
